Goal: Task Accomplishment & Management: Use online tool/utility

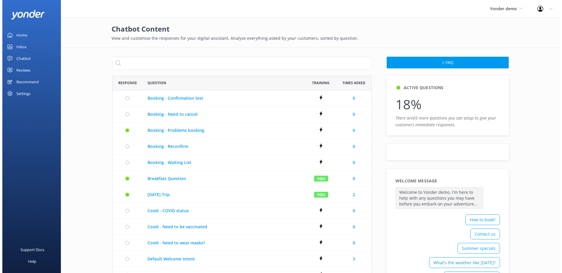
scroll to position [332, 255]
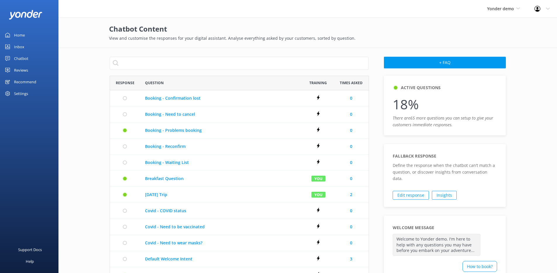
click at [28, 54] on link "Chatbot" at bounding box center [29, 59] width 58 height 12
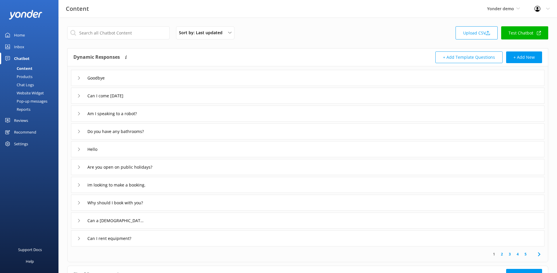
click at [528, 32] on link "Test Chatbot" at bounding box center [524, 32] width 47 height 13
click at [32, 92] on div "Website Widget" at bounding box center [24, 93] width 40 height 8
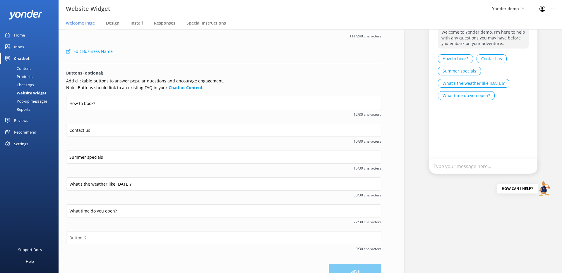
scroll to position [51, 0]
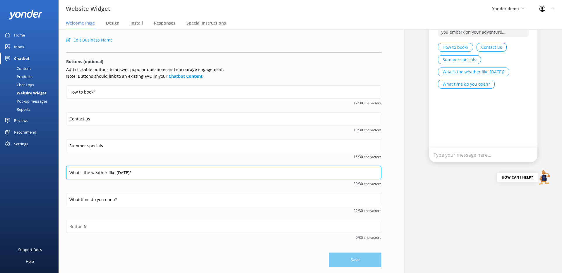
click at [138, 176] on input "What's the weather like [DATE]?" at bounding box center [223, 172] width 315 height 13
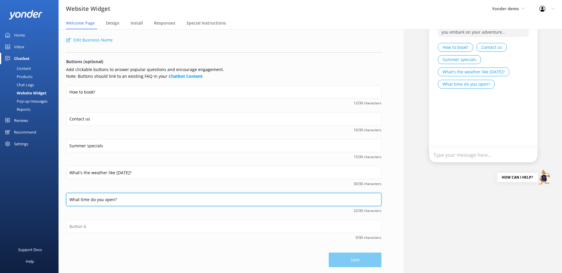
click at [130, 200] on input "What time do you open?" at bounding box center [223, 199] width 315 height 13
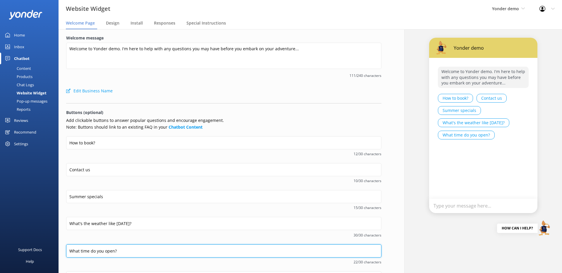
scroll to position [0, 0]
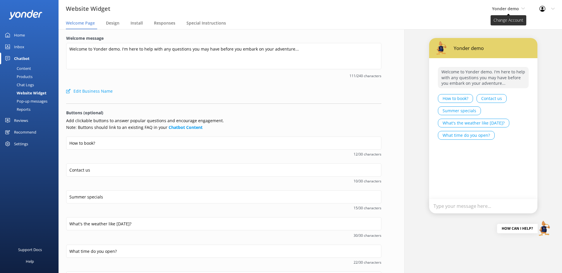
click at [512, 10] on span "Yonder demo" at bounding box center [505, 9] width 27 height 6
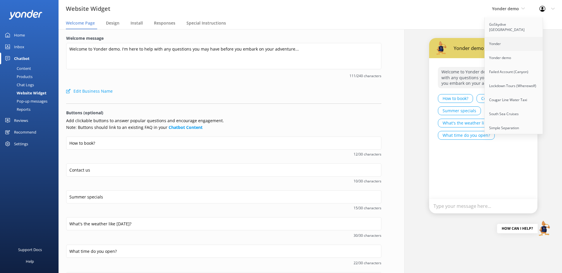
click at [505, 37] on link "Yonder" at bounding box center [513, 44] width 58 height 14
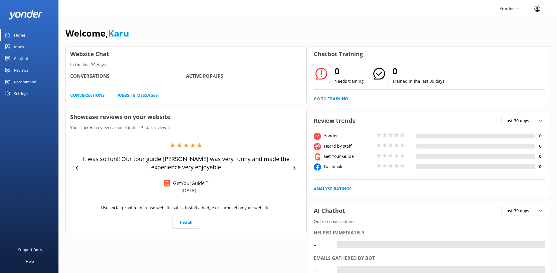
click at [21, 58] on div "Chatbot" at bounding box center [21, 59] width 14 height 12
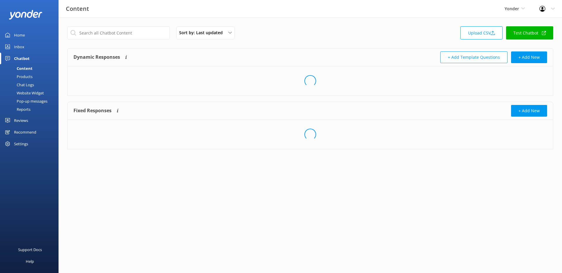
click at [32, 95] on div "Website Widget" at bounding box center [24, 93] width 40 height 8
